Goal: Transaction & Acquisition: Purchase product/service

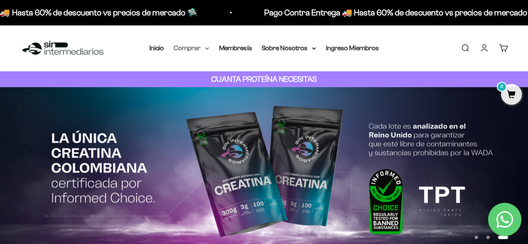
click at [207, 45] on summary "Comprar" at bounding box center [191, 48] width 35 height 11
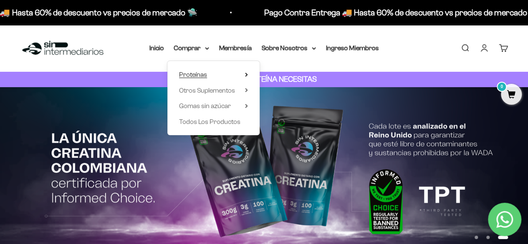
click at [211, 71] on summary "Proteínas" at bounding box center [213, 74] width 69 height 11
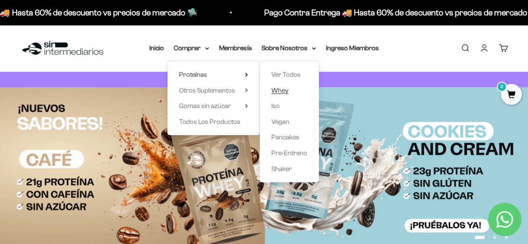
click at [282, 90] on span "Whey" at bounding box center [279, 90] width 17 height 7
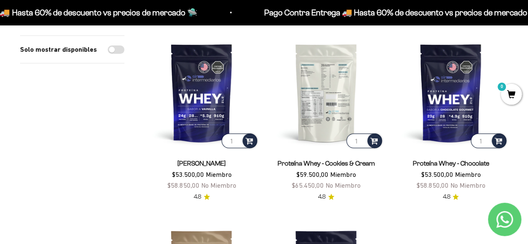
scroll to position [83, 0]
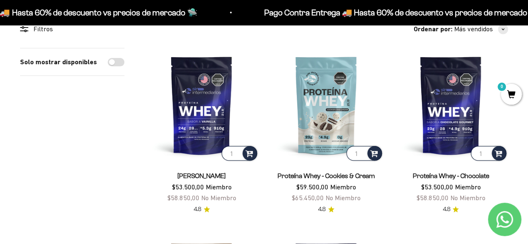
click at [439, 176] on link "Proteína Whey - Chocolate" at bounding box center [450, 175] width 76 height 7
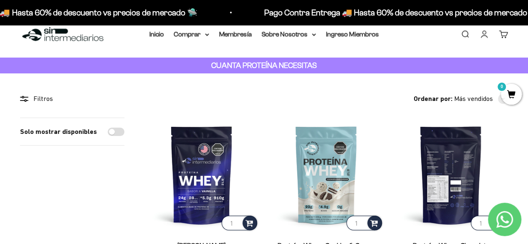
scroll to position [0, 0]
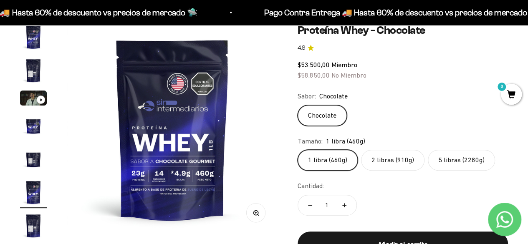
scroll to position [125, 0]
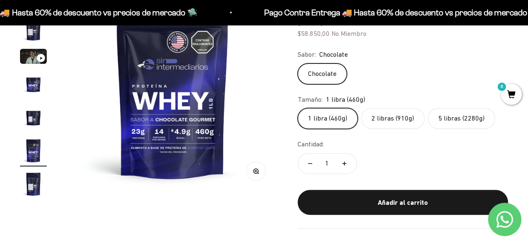
click at [378, 113] on label "2 libras (910g)" at bounding box center [392, 118] width 63 height 21
click at [297, 108] on input "2 libras (910g)" at bounding box center [297, 108] width 0 height 0
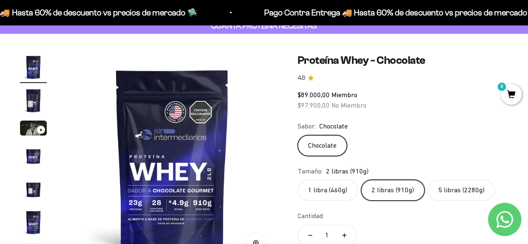
scroll to position [83, 0]
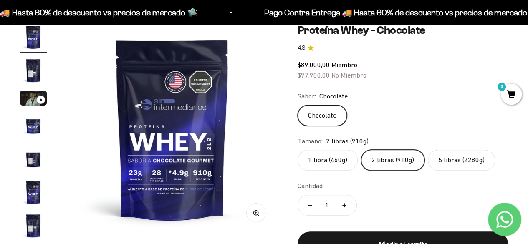
click at [451, 158] on label "5 libras (2280g)" at bounding box center [461, 160] width 67 height 21
click at [297, 150] on input "5 libras (2280g)" at bounding box center [297, 149] width 0 height 0
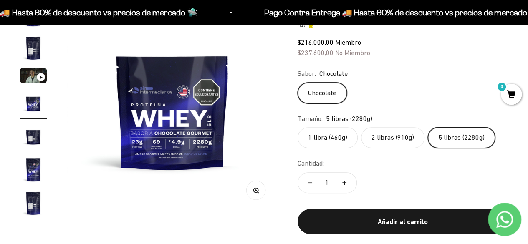
scroll to position [125, 0]
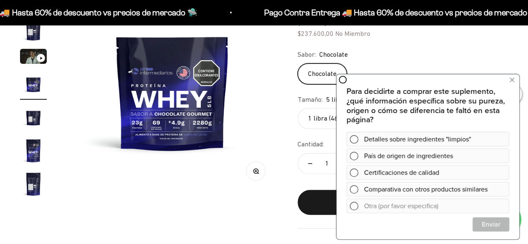
click at [37, 116] on img "Ir al artículo 5" at bounding box center [33, 117] width 27 height 27
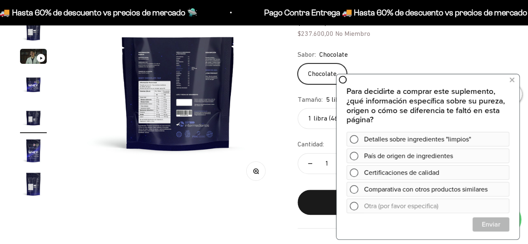
scroll to position [0, 861]
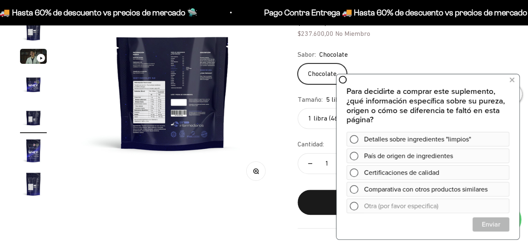
click at [30, 141] on img "Ir al artículo 6" at bounding box center [33, 150] width 27 height 27
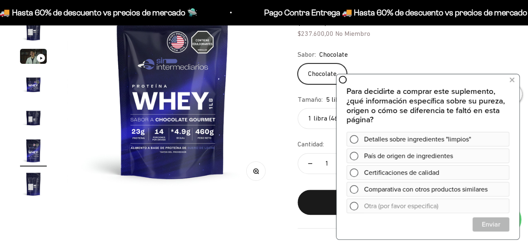
click at [24, 176] on img "Ir al artículo 7" at bounding box center [33, 184] width 27 height 27
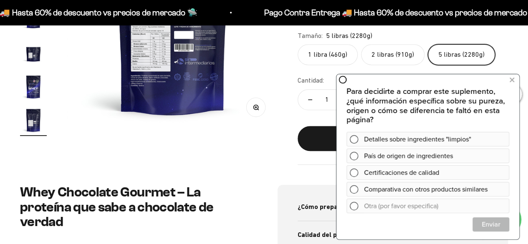
scroll to position [209, 0]
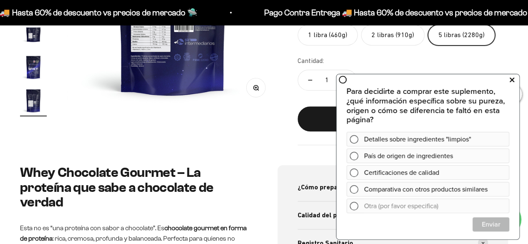
click at [513, 79] on icon at bounding box center [511, 79] width 5 height 11
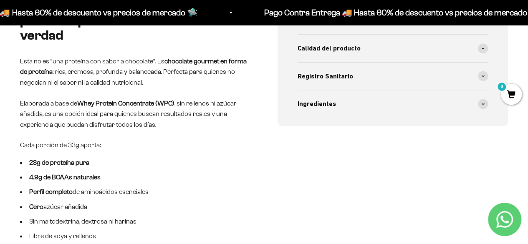
scroll to position [292, 0]
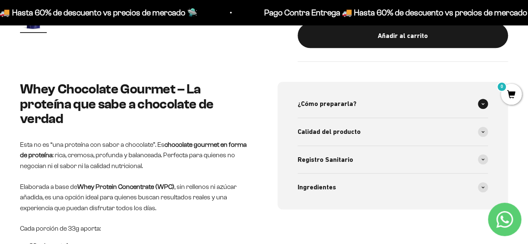
click at [482, 105] on icon at bounding box center [482, 104] width 3 height 3
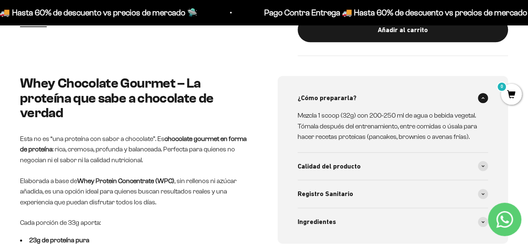
scroll to position [334, 0]
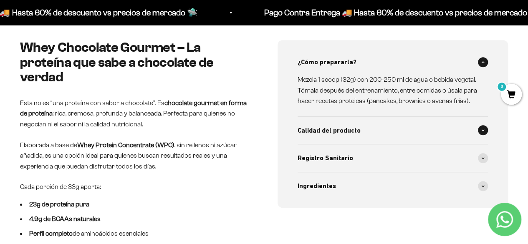
click at [485, 124] on div "Calidad del producto" at bounding box center [392, 131] width 191 height 28
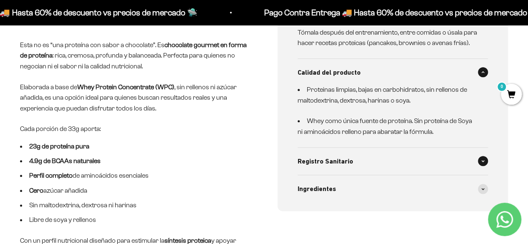
scroll to position [417, 0]
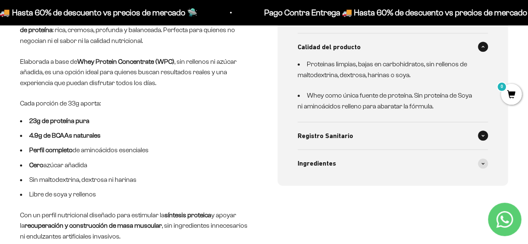
click at [478, 135] on span at bounding box center [483, 136] width 10 height 10
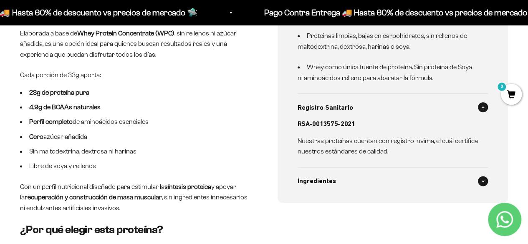
scroll to position [459, 0]
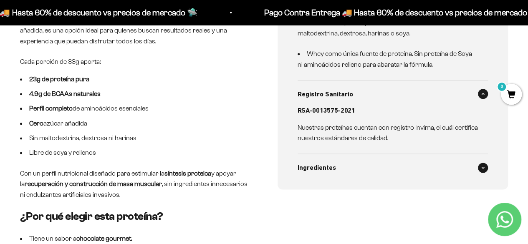
click at [458, 159] on div "Ingredientes" at bounding box center [392, 168] width 191 height 28
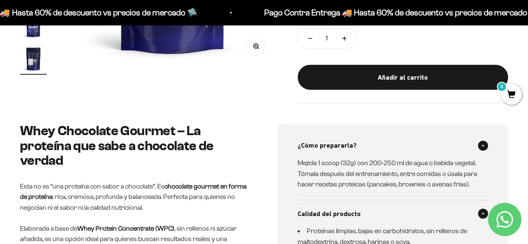
scroll to position [42, 0]
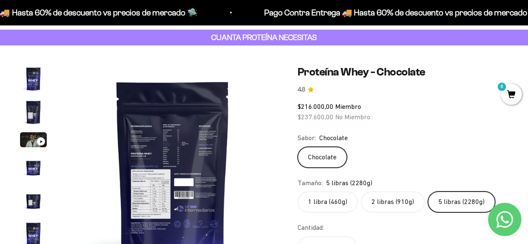
click at [33, 126] on img "Ir al artículo 2" at bounding box center [33, 112] width 27 height 27
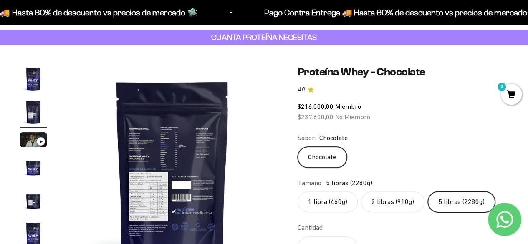
click at [30, 174] on img "Ir al artículo 4" at bounding box center [33, 167] width 27 height 27
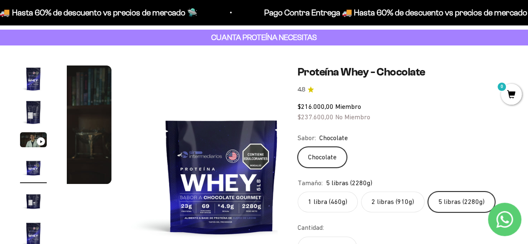
click at [35, 200] on img "Ir al artículo 5" at bounding box center [33, 200] width 27 height 27
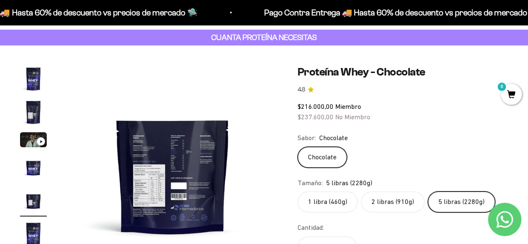
click at [29, 230] on img "Ir al artículo 6" at bounding box center [33, 234] width 27 height 27
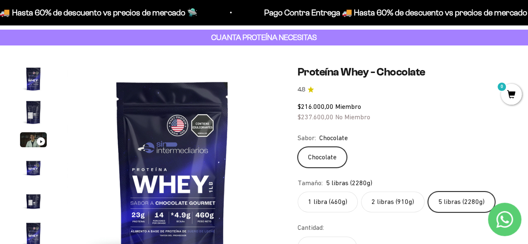
click at [40, 201] on img "Ir al artículo 5" at bounding box center [33, 200] width 27 height 27
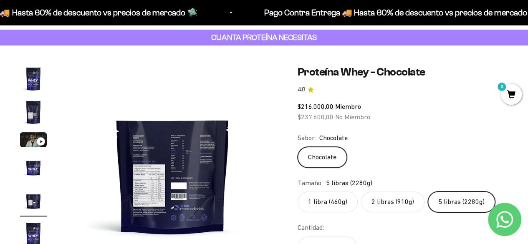
click at [173, 127] on img at bounding box center [172, 170] width 211 height 211
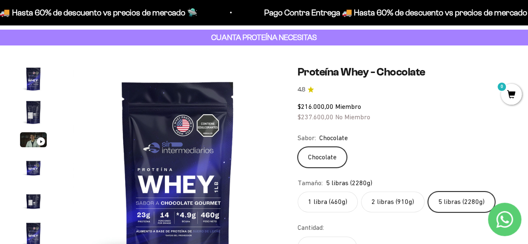
scroll to position [0, 1077]
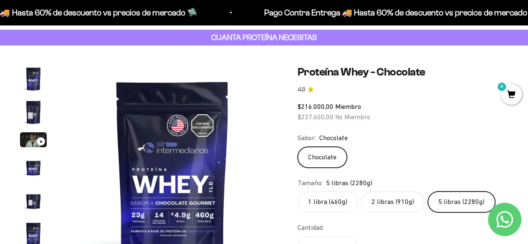
click at [117, 181] on img at bounding box center [172, 170] width 211 height 211
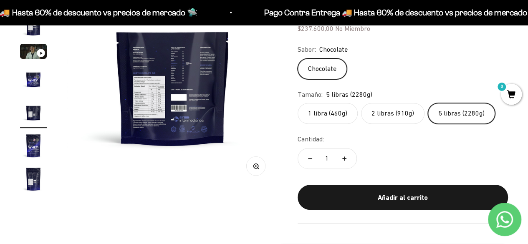
scroll to position [167, 0]
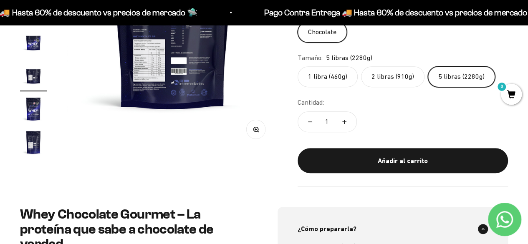
click at [184, 60] on img at bounding box center [172, 45] width 211 height 211
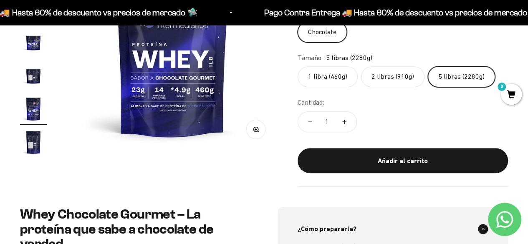
click at [97, 68] on img at bounding box center [172, 45] width 211 height 211
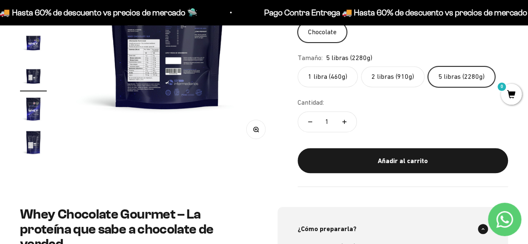
scroll to position [0, 861]
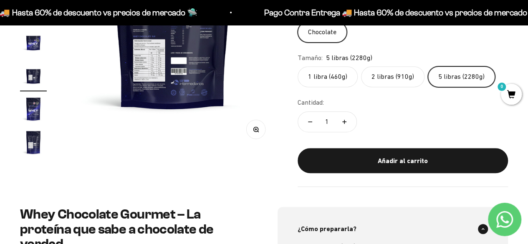
click at [253, 125] on button "Zoom" at bounding box center [255, 129] width 19 height 19
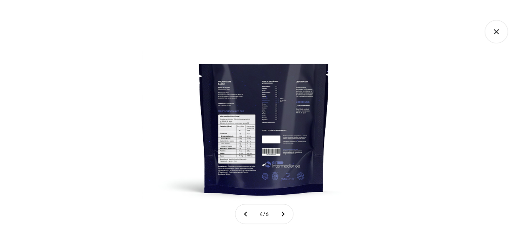
click at [266, 89] on img at bounding box center [264, 122] width 244 height 244
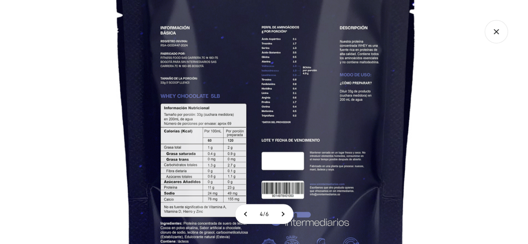
click at [253, 124] on img at bounding box center [266, 120] width 563 height 563
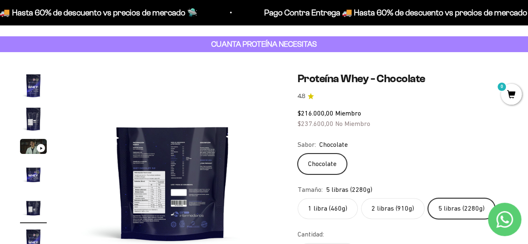
scroll to position [83, 0]
